Goal: Use online tool/utility: Utilize a website feature to perform a specific function

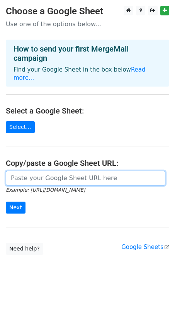
click at [23, 172] on input "url" at bounding box center [85, 178] width 159 height 15
paste input "https://docs.google.com/document/d/1PQxqi57J_XoW8_wyVBCwNXn1BvfCaOpwaoMy3U1M3H8…"
type input "https://docs.google.com/document/d/1PQxqi57J_XoW8_wyVBCwNXn1BvfCaOpwaoMy3U1M3H8…"
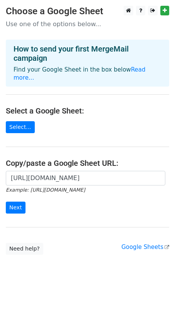
scroll to position [0, 0]
click at [22, 202] on input "Next" at bounding box center [16, 208] width 20 height 12
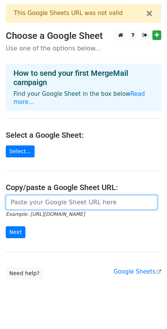
drag, startPoint x: 116, startPoint y: 195, endPoint x: -27, endPoint y: 195, distance: 143.7
click at [0, 195] on html "× This Google Sheets URL was not valid Choose a Google Sheet Use one of the opt…" at bounding box center [83, 170] width 167 height 341
click at [131, 197] on input "url" at bounding box center [82, 202] width 152 height 15
drag, startPoint x: 10, startPoint y: 194, endPoint x: 129, endPoint y: 190, distance: 119.2
click at [129, 195] on input "url" at bounding box center [82, 202] width 152 height 15
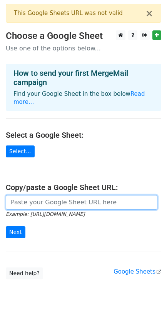
click at [24, 195] on input "url" at bounding box center [82, 202] width 152 height 15
paste input "[URL][DOMAIN_NAME]"
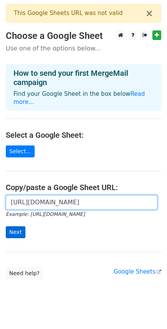
type input "[URL][DOMAIN_NAME]"
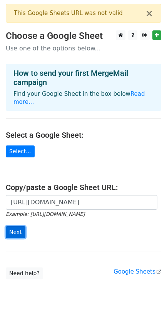
scroll to position [0, 0]
click at [20, 229] on input "Next" at bounding box center [16, 233] width 20 height 12
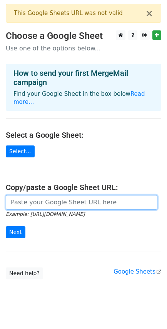
click at [41, 200] on input "url" at bounding box center [82, 202] width 152 height 15
paste input "[URL][DOMAIN_NAME]"
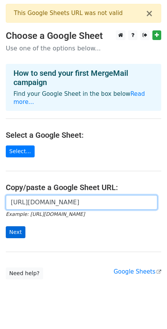
type input "[URL][DOMAIN_NAME]"
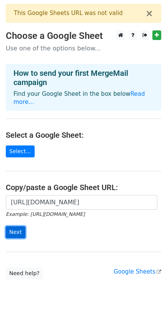
click at [21, 227] on input "Next" at bounding box center [16, 233] width 20 height 12
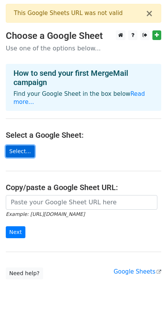
click at [26, 148] on link "Select..." at bounding box center [20, 152] width 29 height 12
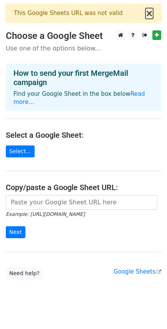
click at [150, 13] on button "×" at bounding box center [150, 13] width 8 height 9
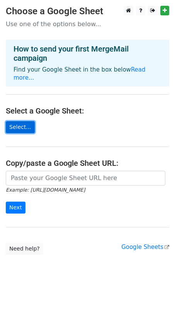
click at [20, 123] on link "Select..." at bounding box center [20, 127] width 29 height 12
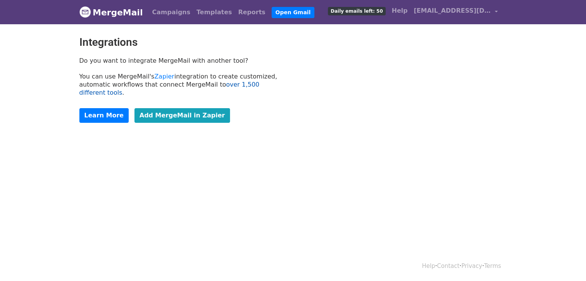
click at [218, 85] on link "over 1,500 different tools" at bounding box center [169, 88] width 180 height 15
click at [272, 13] on link "Open Gmail" at bounding box center [293, 12] width 43 height 11
